Goal: Entertainment & Leisure: Consume media (video, audio)

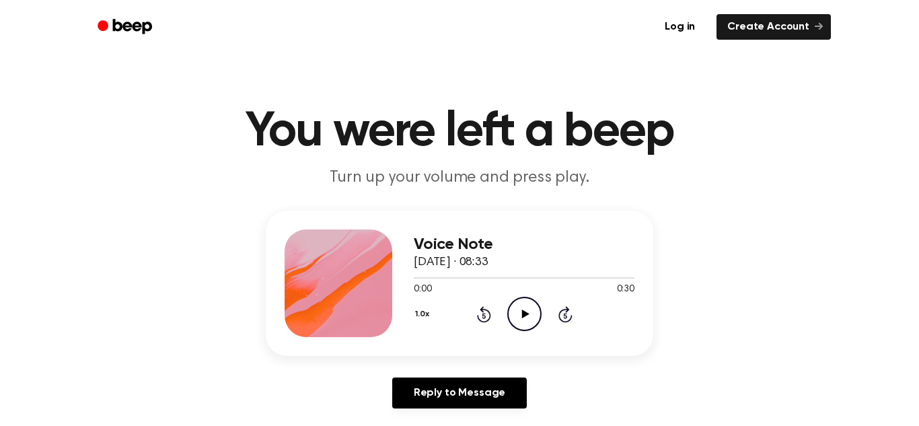
click at [519, 306] on icon "Play Audio" at bounding box center [524, 314] width 34 height 34
click at [477, 309] on icon "Rewind 5 seconds" at bounding box center [483, 313] width 15 height 17
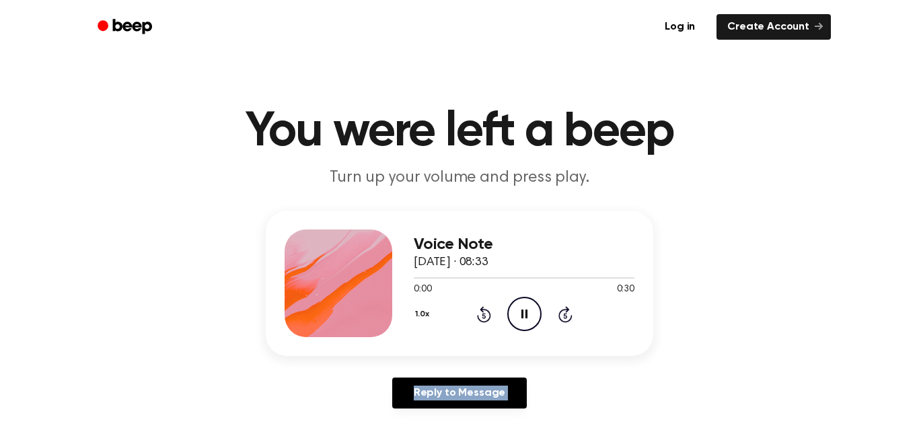
click at [477, 309] on icon "Rewind 5 seconds" at bounding box center [483, 313] width 15 height 17
click at [481, 313] on icon "Rewind 5 seconds" at bounding box center [483, 313] width 15 height 17
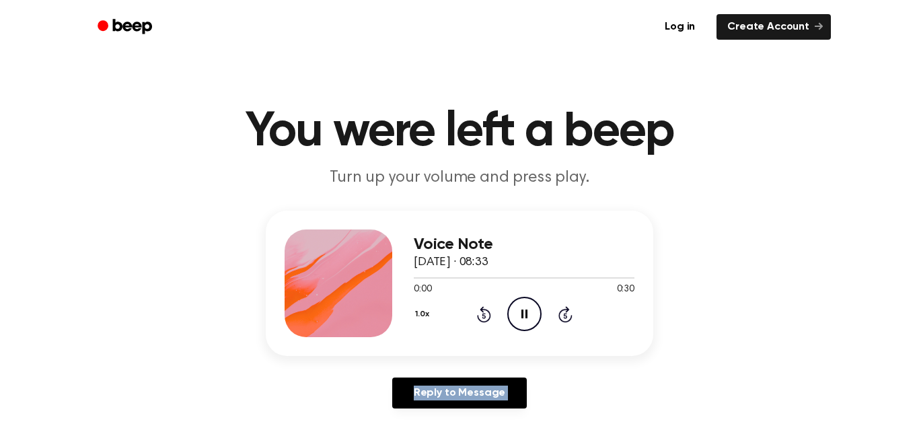
click at [481, 313] on icon "Rewind 5 seconds" at bounding box center [483, 313] width 15 height 17
